Goal: Task Accomplishment & Management: Manage account settings

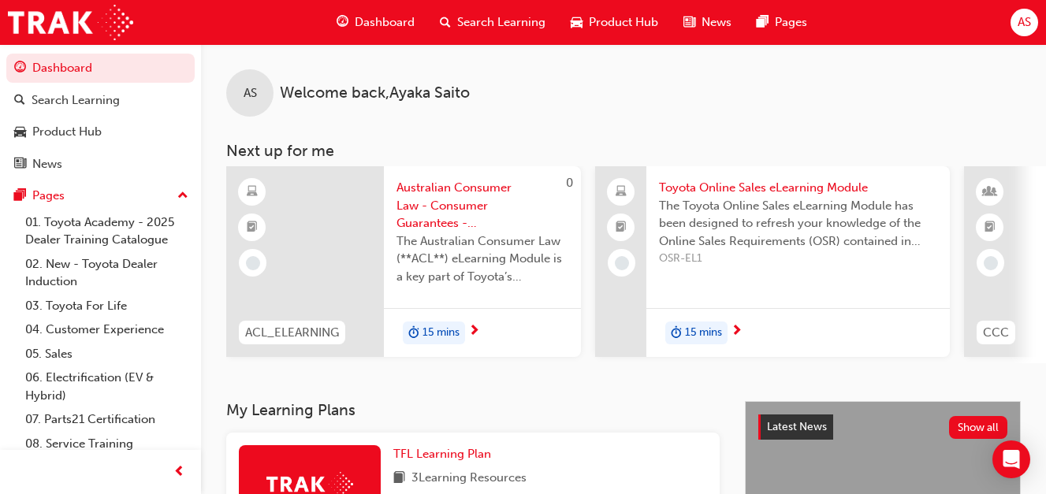
click at [1031, 22] on span "AS" at bounding box center [1024, 22] width 13 height 18
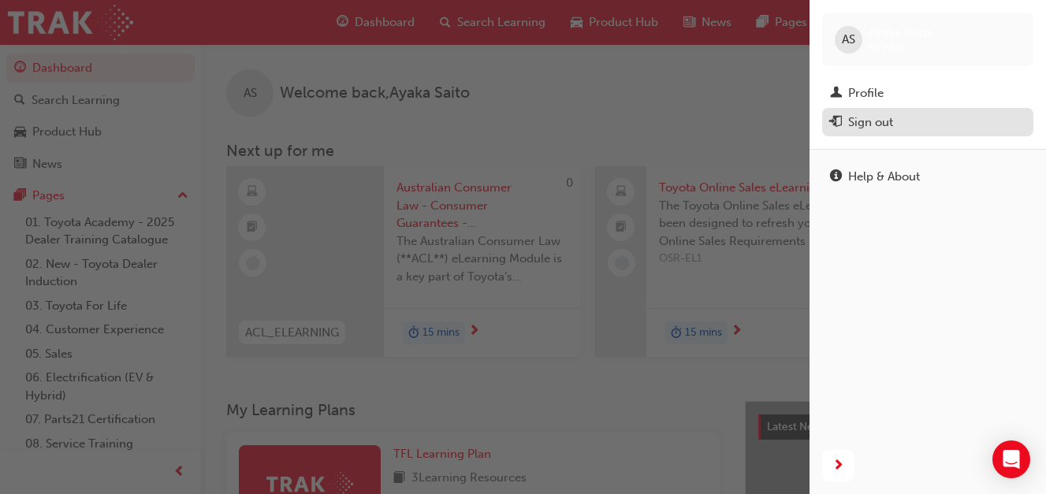
click at [895, 129] on div "Sign out" at bounding box center [928, 123] width 196 height 20
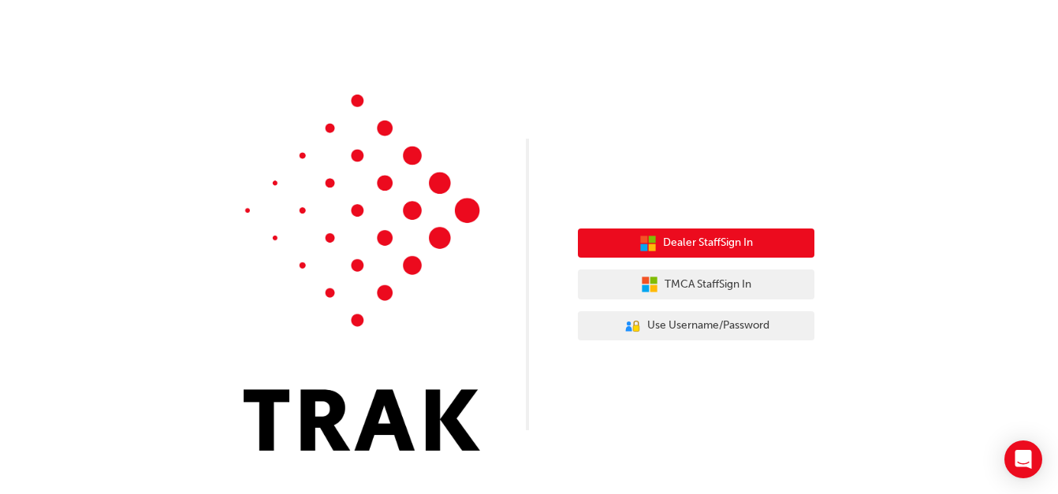
click at [688, 243] on span "Dealer Staff Sign In" at bounding box center [708, 243] width 90 height 18
